Goal: Task Accomplishment & Management: Use online tool/utility

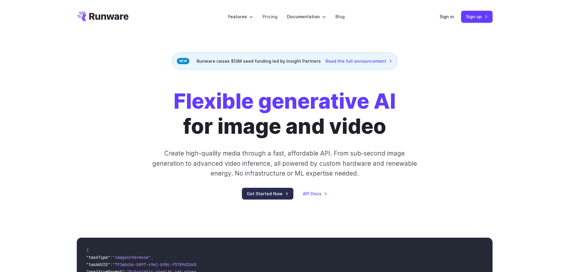
click at [278, 196] on link "Get Started Now" at bounding box center [267, 194] width 51 height 12
click at [261, 183] on div "Flexible generative AI for image and video Create high-quality media through a …" at bounding box center [284, 144] width 333 height 111
click at [260, 189] on link "Get Started Now" at bounding box center [267, 194] width 51 height 12
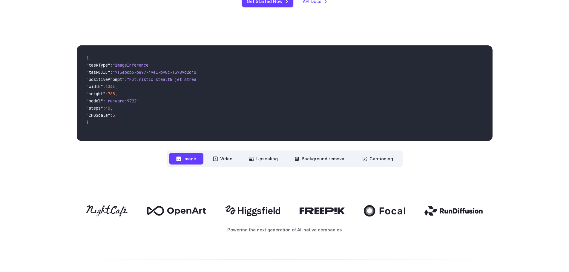
scroll to position [209, 0]
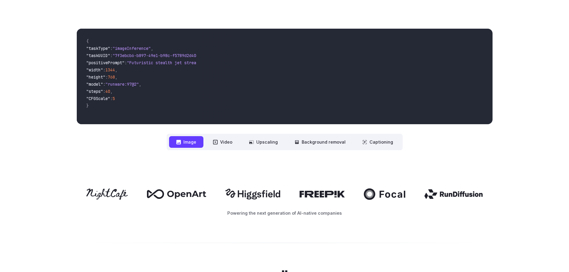
drag, startPoint x: 119, startPoint y: 49, endPoint x: 128, endPoint y: 96, distance: 47.3
click at [128, 96] on code "{ "taskType" : "imageInference" , "taskUUID" : "7f3ebcb6-b897-49e1-b98c-f5789d2…" at bounding box center [139, 76] width 115 height 86
click at [217, 141] on icon at bounding box center [215, 142] width 5 height 5
click at [217, 140] on icon at bounding box center [215, 142] width 4 height 4
click at [223, 92] on video at bounding box center [346, 77] width 291 height 96
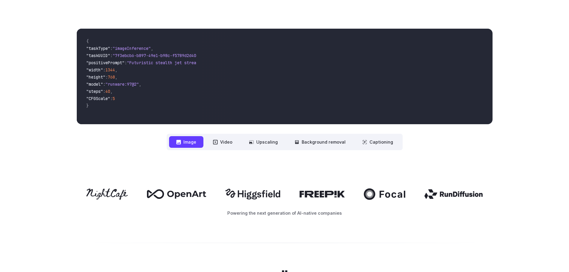
click at [126, 137] on div "**********" at bounding box center [285, 90] width 416 height 122
click at [218, 138] on button "Video" at bounding box center [223, 142] width 34 height 12
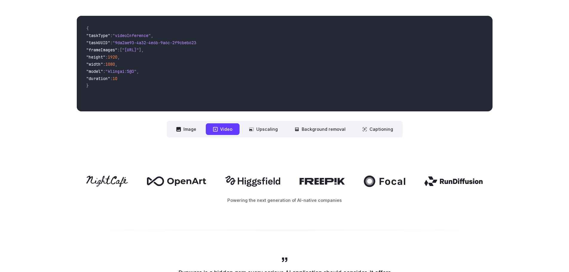
scroll to position [90, 0]
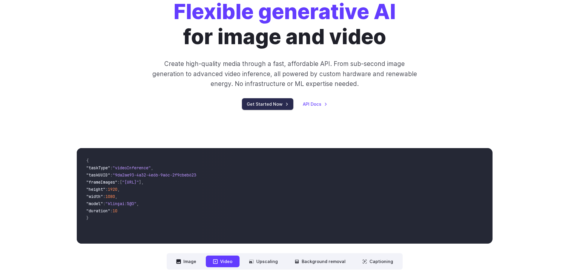
click at [263, 101] on link "Get Started Now" at bounding box center [267, 104] width 51 height 12
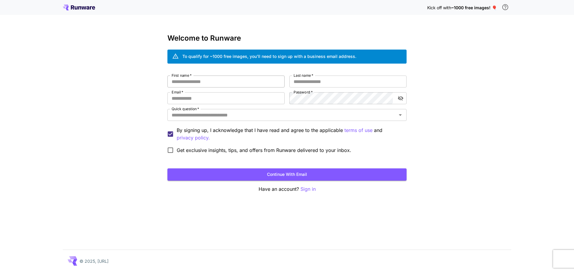
click at [217, 84] on input "First name   *" at bounding box center [225, 82] width 117 height 12
type input "****"
click at [309, 84] on input "Last name   *" at bounding box center [347, 82] width 117 height 12
type input "*****"
click at [233, 104] on div "First name   * **** First name   * Last name   * ***** Last name   * Email   * …" at bounding box center [286, 116] width 239 height 81
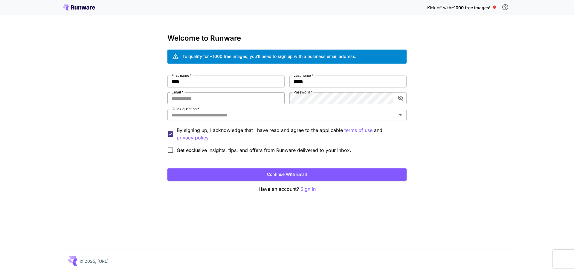
click at [230, 101] on input "Email   *" at bounding box center [225, 98] width 117 height 12
type input "**********"
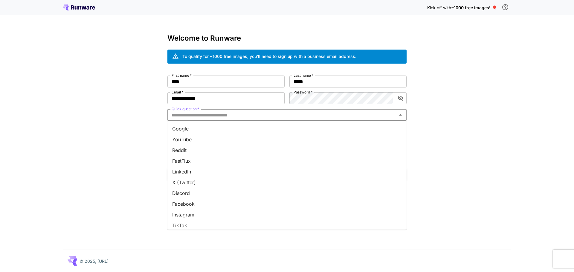
click at [227, 114] on input "Quick question   *" at bounding box center [282, 115] width 226 height 8
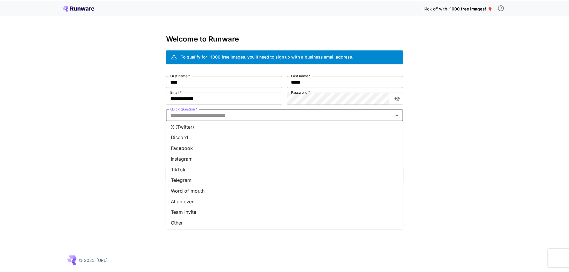
scroll to position [57, 0]
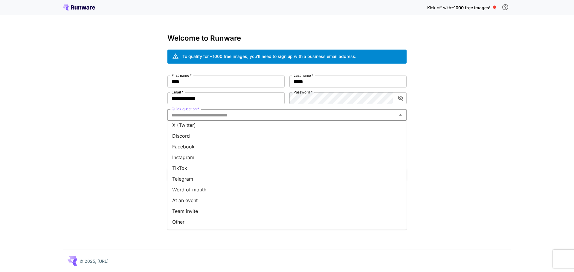
click at [200, 137] on li "Discord" at bounding box center [286, 136] width 239 height 11
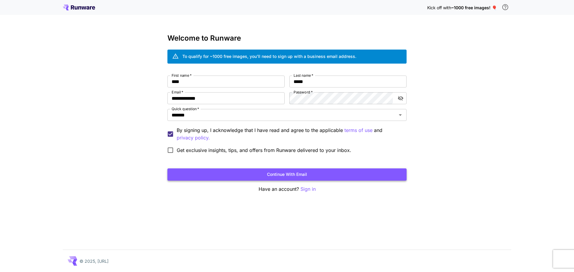
click at [207, 172] on button "Continue with email" at bounding box center [286, 175] width 239 height 12
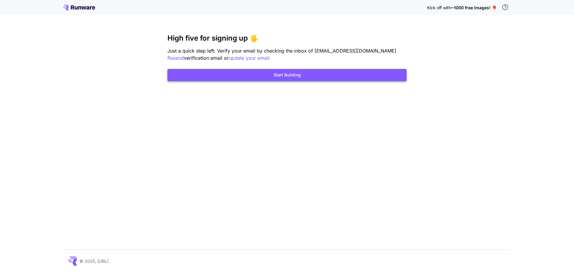
click at [299, 72] on button "Start Building" at bounding box center [286, 75] width 239 height 12
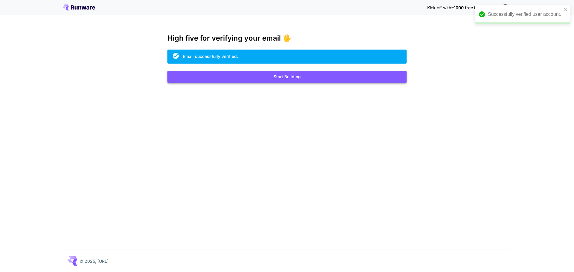
click at [326, 80] on button "Start Building" at bounding box center [286, 77] width 239 height 12
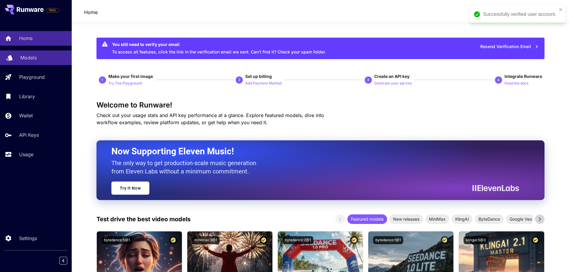
click at [43, 59] on div "Models" at bounding box center [43, 57] width 47 height 7
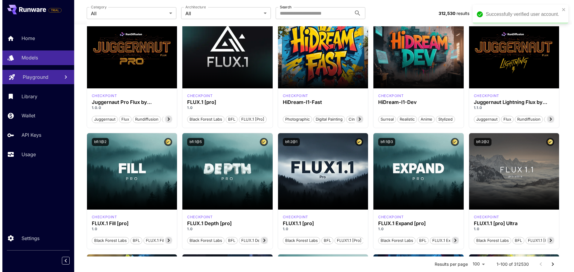
scroll to position [30, 0]
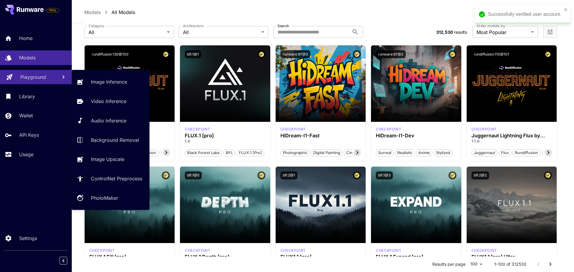
click at [22, 78] on p "Playground" at bounding box center [33, 77] width 26 height 7
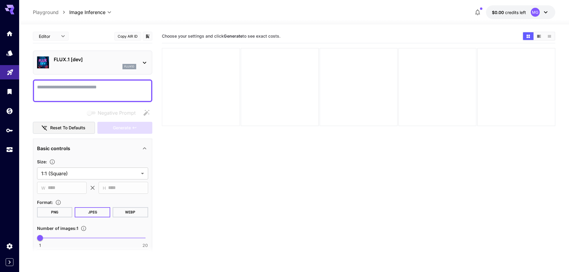
click at [231, 80] on div at bounding box center [201, 87] width 78 height 78
click at [74, 88] on textarea "Negative Prompt" at bounding box center [92, 91] width 111 height 14
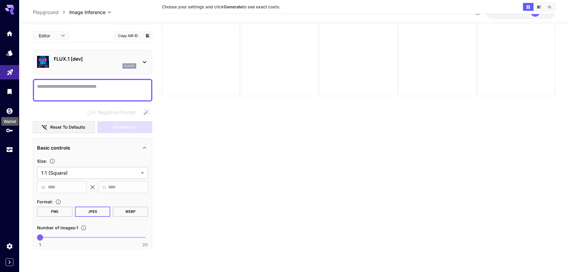
drag, startPoint x: 8, startPoint y: 113, endPoint x: 8, endPoint y: 123, distance: 9.6
click at [9, 119] on div "Wallet" at bounding box center [10, 119] width 19 height 13
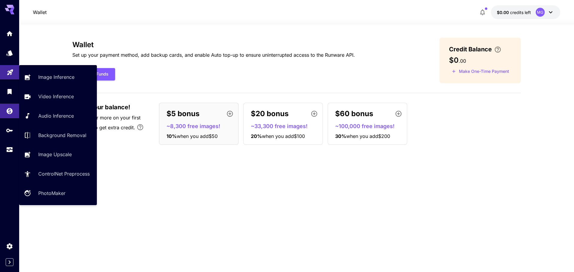
click at [11, 78] on link at bounding box center [9, 72] width 19 height 15
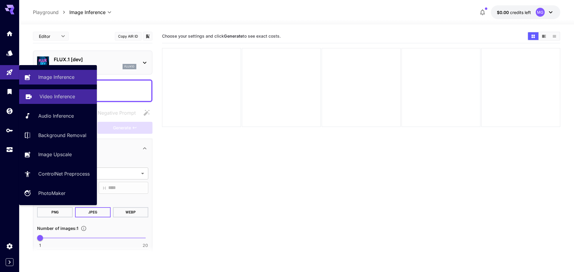
click at [39, 96] on p "Video Inference" at bounding box center [57, 96] width 36 height 7
type input "**********"
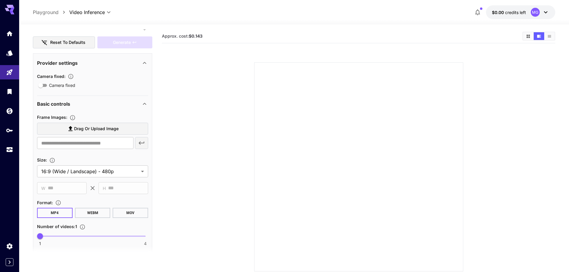
scroll to position [90, 0]
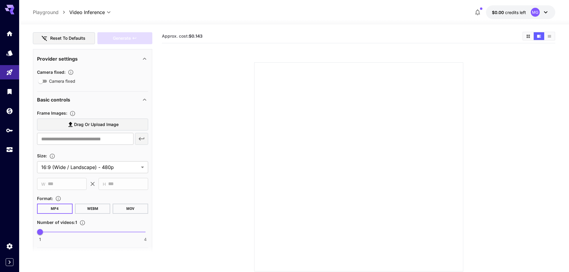
click at [88, 127] on span "Drag or upload image" at bounding box center [96, 124] width 45 height 7
click at [0, 0] on input "Drag or upload image" at bounding box center [0, 0] width 0 height 0
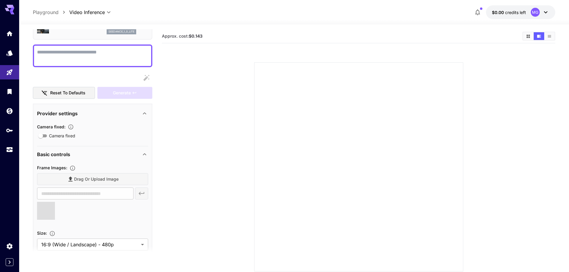
scroll to position [0, 0]
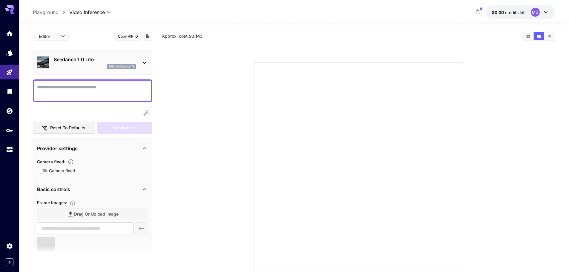
type input "**********"
click at [80, 97] on textarea "Camera fixed" at bounding box center [92, 91] width 111 height 14
click at [103, 91] on textarea "Camera fixed" at bounding box center [92, 91] width 111 height 14
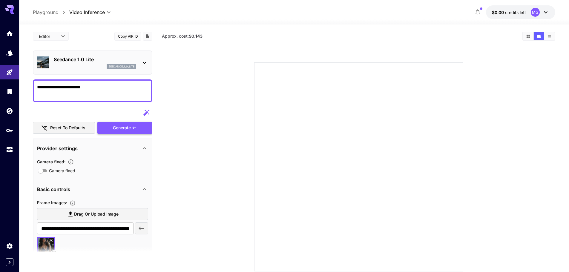
type textarea "**********"
click at [107, 133] on div "Generate" at bounding box center [124, 128] width 55 height 12
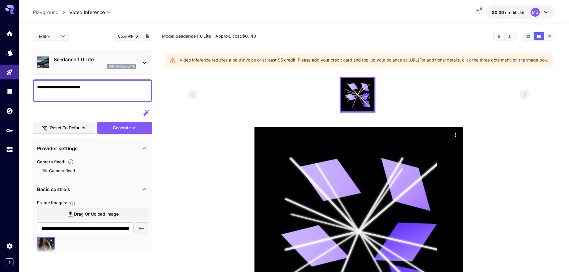
click at [245, 59] on div "Video Inference requires a paid invoice or at least $5 credit. Please add your …" at bounding box center [364, 60] width 369 height 11
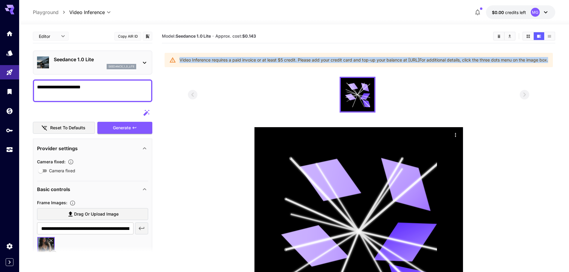
click at [245, 59] on div "Video Inference requires a paid invoice or at least $5 credit. Please add your …" at bounding box center [364, 60] width 369 height 11
click at [221, 67] on div "Video Inference requires a paid invoice or at least $5 credit. Please add your …" at bounding box center [359, 60] width 389 height 14
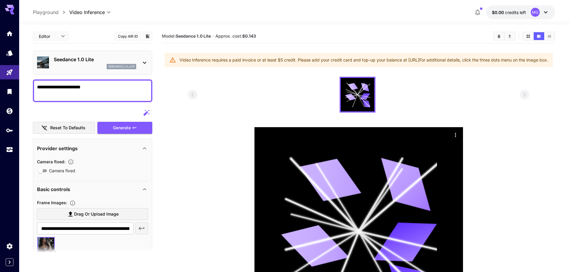
click at [65, 38] on body "**********" at bounding box center [284, 177] width 569 height 354
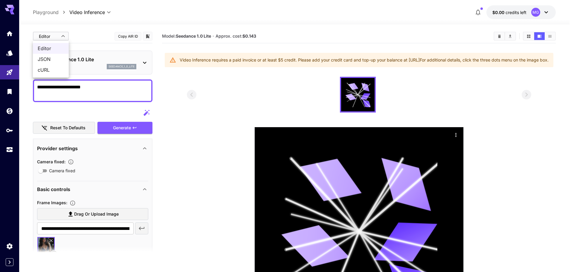
click at [11, 68] on div at bounding box center [287, 136] width 574 height 272
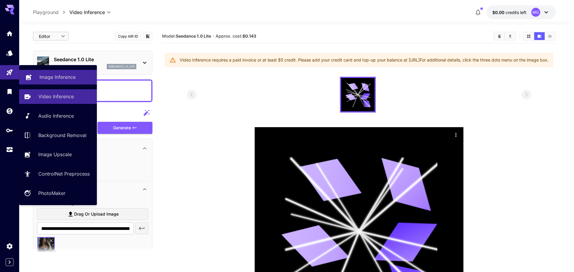
drag, startPoint x: 11, startPoint y: 75, endPoint x: 39, endPoint y: 74, distance: 28.2
click at [11, 75] on link at bounding box center [9, 72] width 19 height 15
type input "**********"
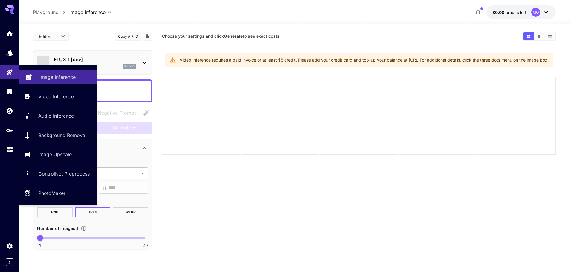
click at [39, 74] on p "Image Inference" at bounding box center [57, 77] width 36 height 7
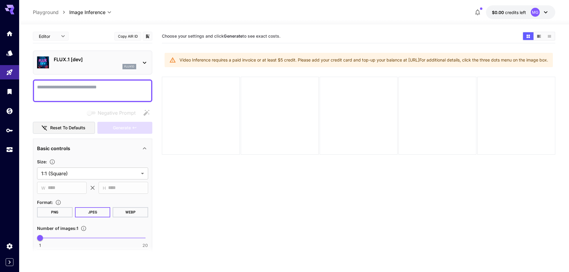
click at [65, 98] on div at bounding box center [93, 91] width 120 height 23
click at [71, 90] on textarea "Negative Prompt" at bounding box center [92, 91] width 111 height 14
click at [118, 111] on span "Negative Prompt" at bounding box center [117, 112] width 38 height 7
click at [91, 87] on textarea "Negative Prompt" at bounding box center [92, 91] width 111 height 14
click at [147, 111] on div "Negative Prompt" at bounding box center [93, 113] width 120 height 12
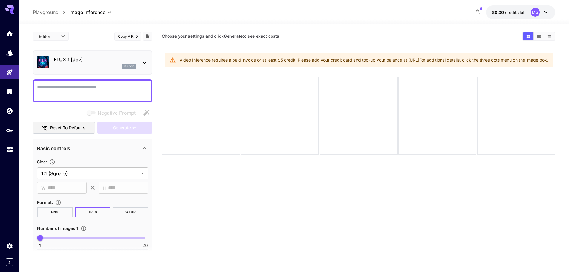
click at [141, 116] on div "Negative Prompt" at bounding box center [93, 113] width 120 height 12
click at [110, 112] on span "Negative Prompt" at bounding box center [117, 112] width 38 height 7
click at [107, 86] on textarea "Negative Prompt" at bounding box center [92, 91] width 111 height 14
type textarea "***"
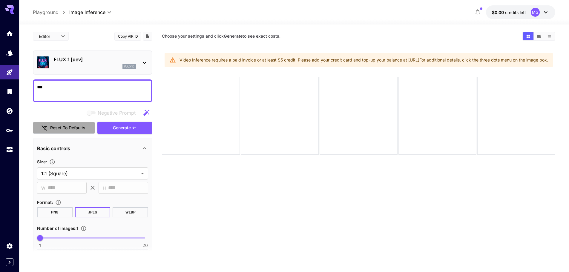
click at [79, 127] on button "Reset to defaults" at bounding box center [64, 128] width 62 height 12
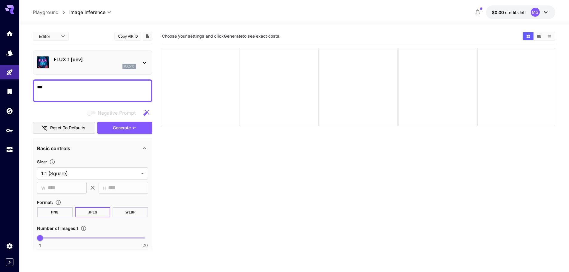
click at [74, 129] on button "Reset to defaults" at bounding box center [64, 128] width 62 height 12
click at [100, 88] on textarea "***" at bounding box center [92, 91] width 111 height 14
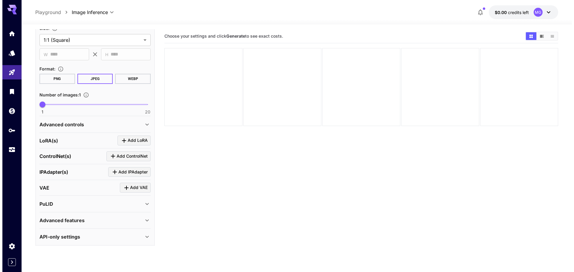
scroll to position [134, 0]
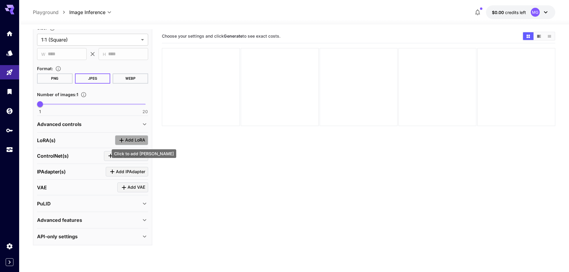
click at [136, 140] on span "Add LoRA" at bounding box center [135, 140] width 20 height 7
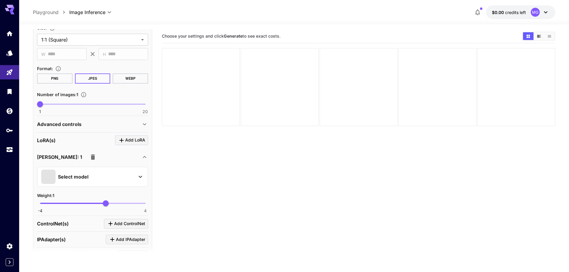
click at [53, 178] on span at bounding box center [48, 177] width 14 height 14
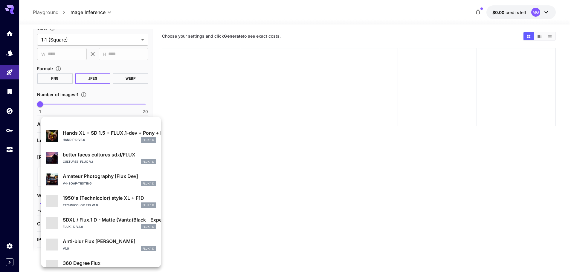
scroll to position [113, 0]
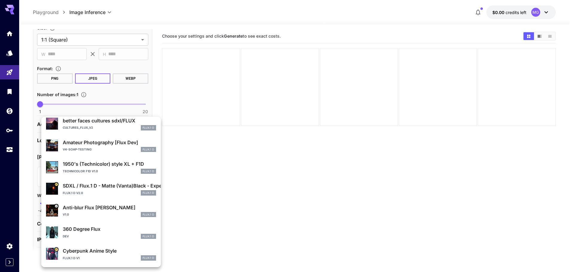
click at [91, 211] on p "Anti-blur Flux [PERSON_NAME]" at bounding box center [109, 207] width 93 height 7
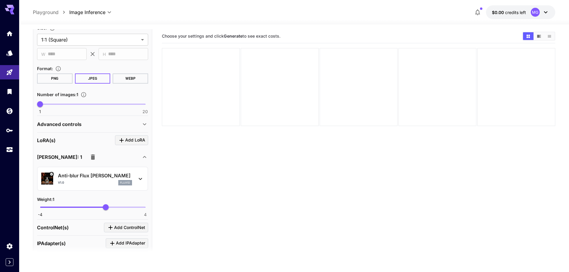
click at [44, 177] on img at bounding box center [47, 179] width 12 height 12
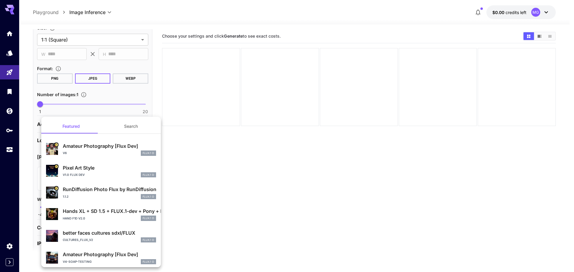
click at [133, 127] on button "Search" at bounding box center [131, 126] width 60 height 14
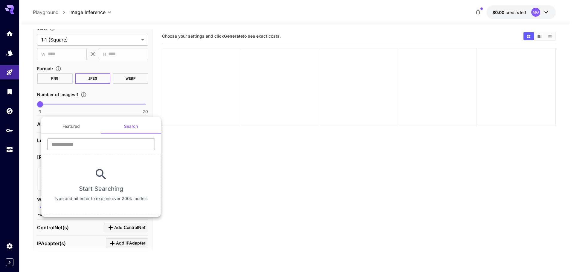
click at [105, 144] on input "text" at bounding box center [101, 144] width 108 height 12
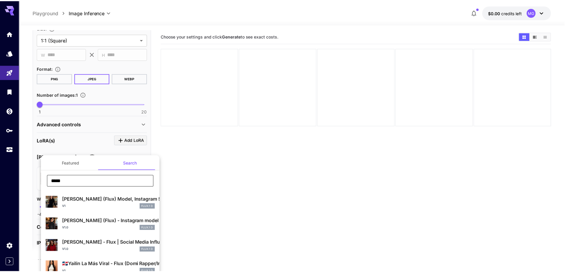
scroll to position [0, 0]
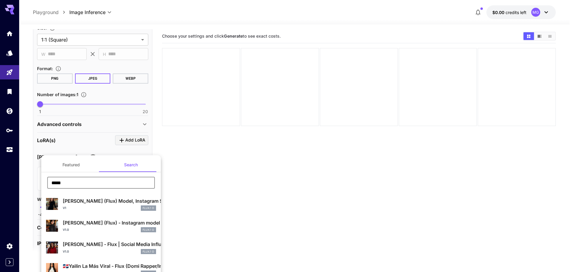
type input "*****"
click at [106, 207] on div "V1 FLUX.1 D" at bounding box center [109, 208] width 93 height 5
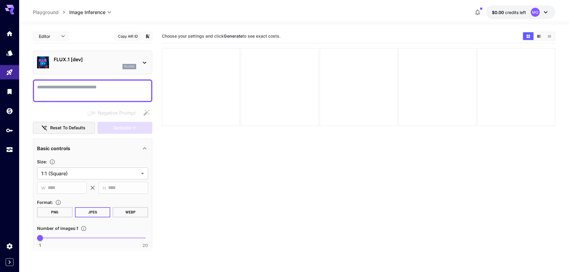
click at [83, 98] on div at bounding box center [93, 91] width 120 height 23
click at [83, 88] on textarea "Negative Prompt" at bounding box center [92, 91] width 111 height 14
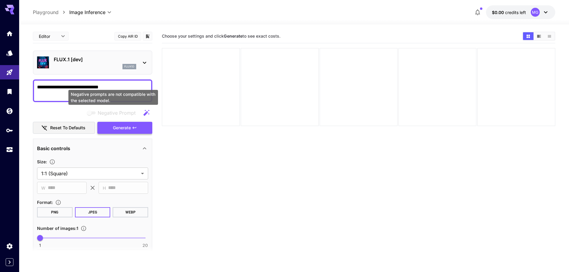
type textarea "**********"
click at [118, 125] on span "Generate" at bounding box center [122, 127] width 18 height 7
